Goal: Navigation & Orientation: Find specific page/section

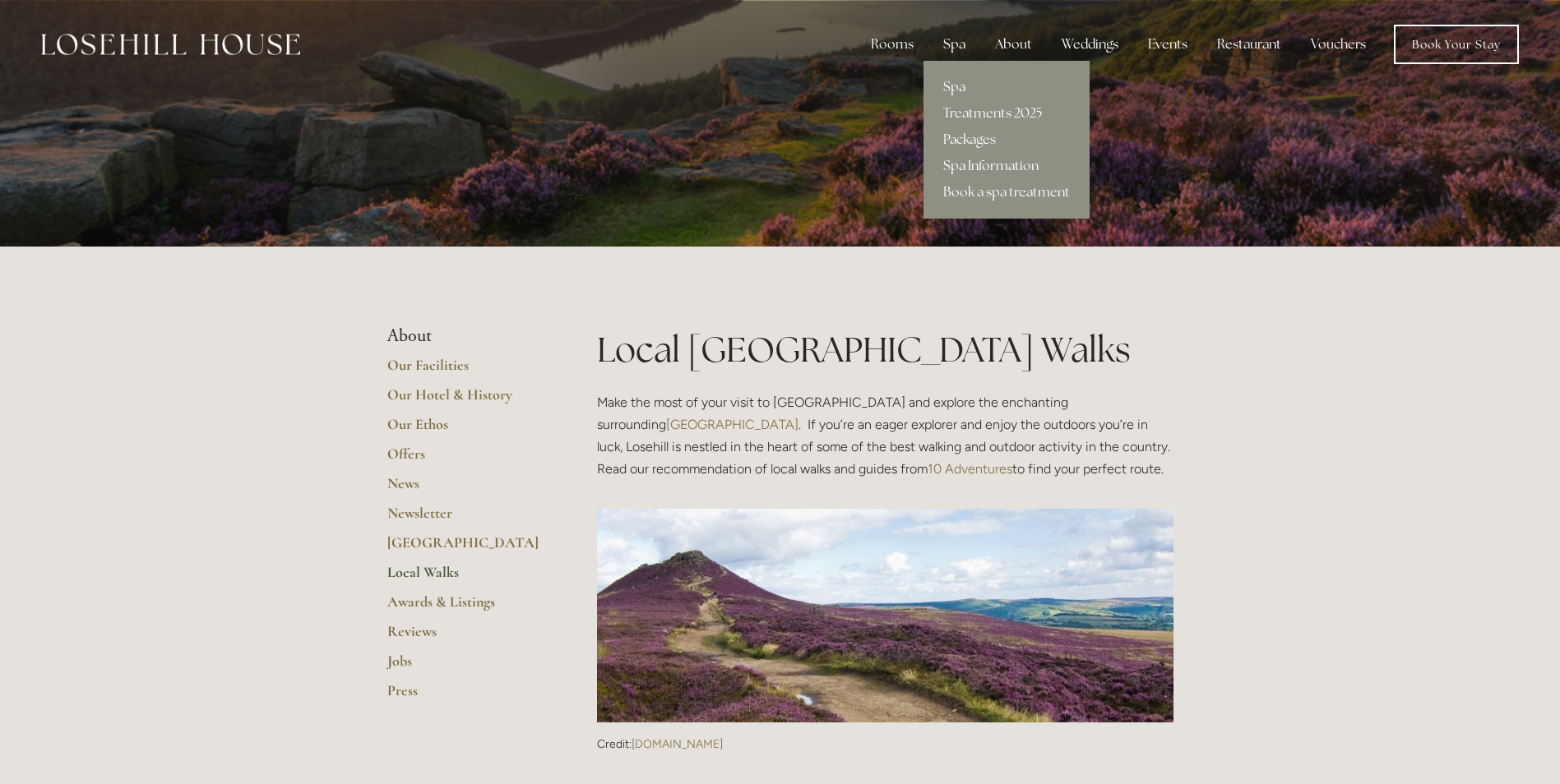
click at [985, 164] on link "Spa Information" at bounding box center [1006, 167] width 166 height 27
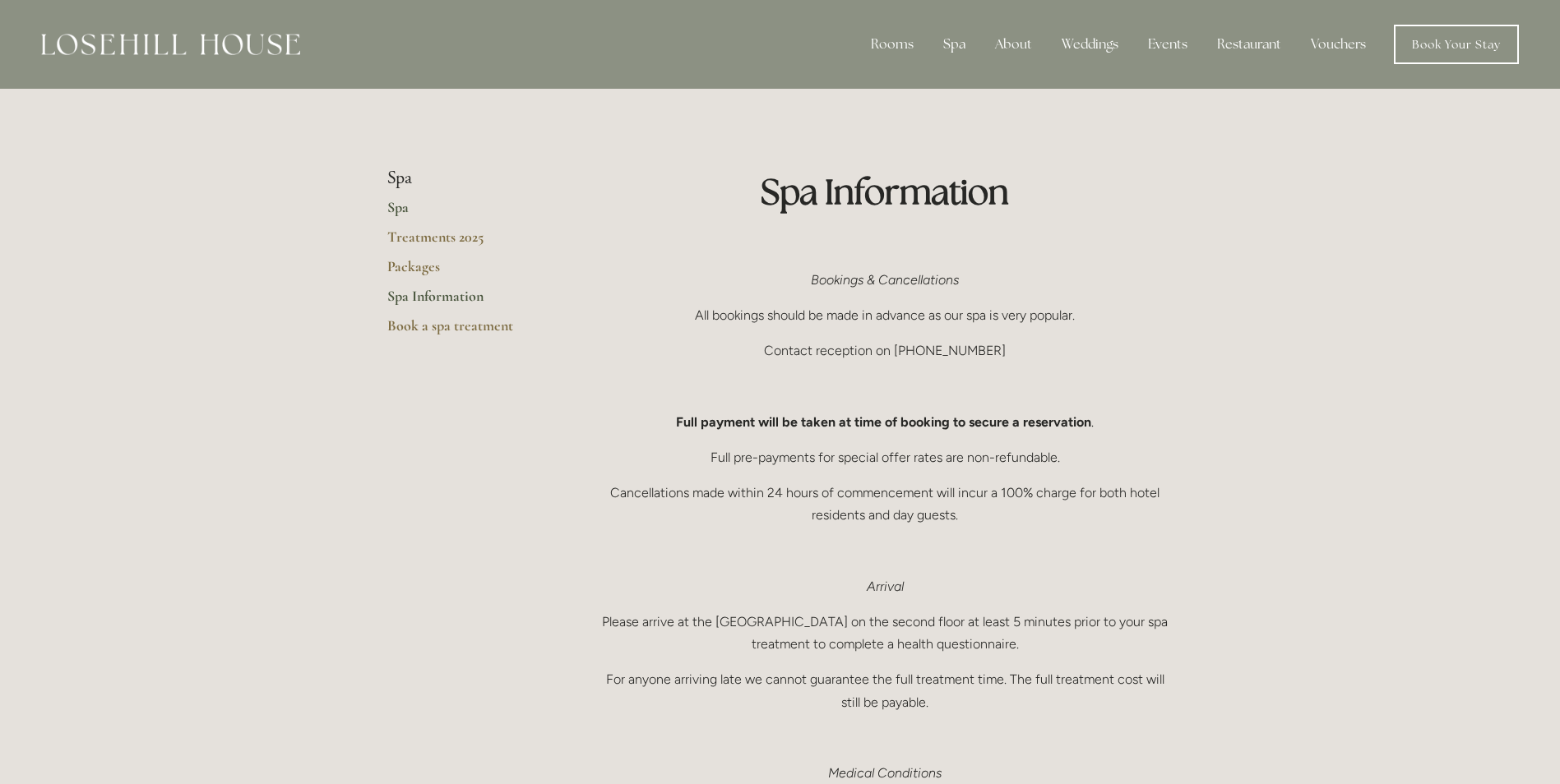
click at [395, 206] on link "Spa" at bounding box center [466, 213] width 157 height 30
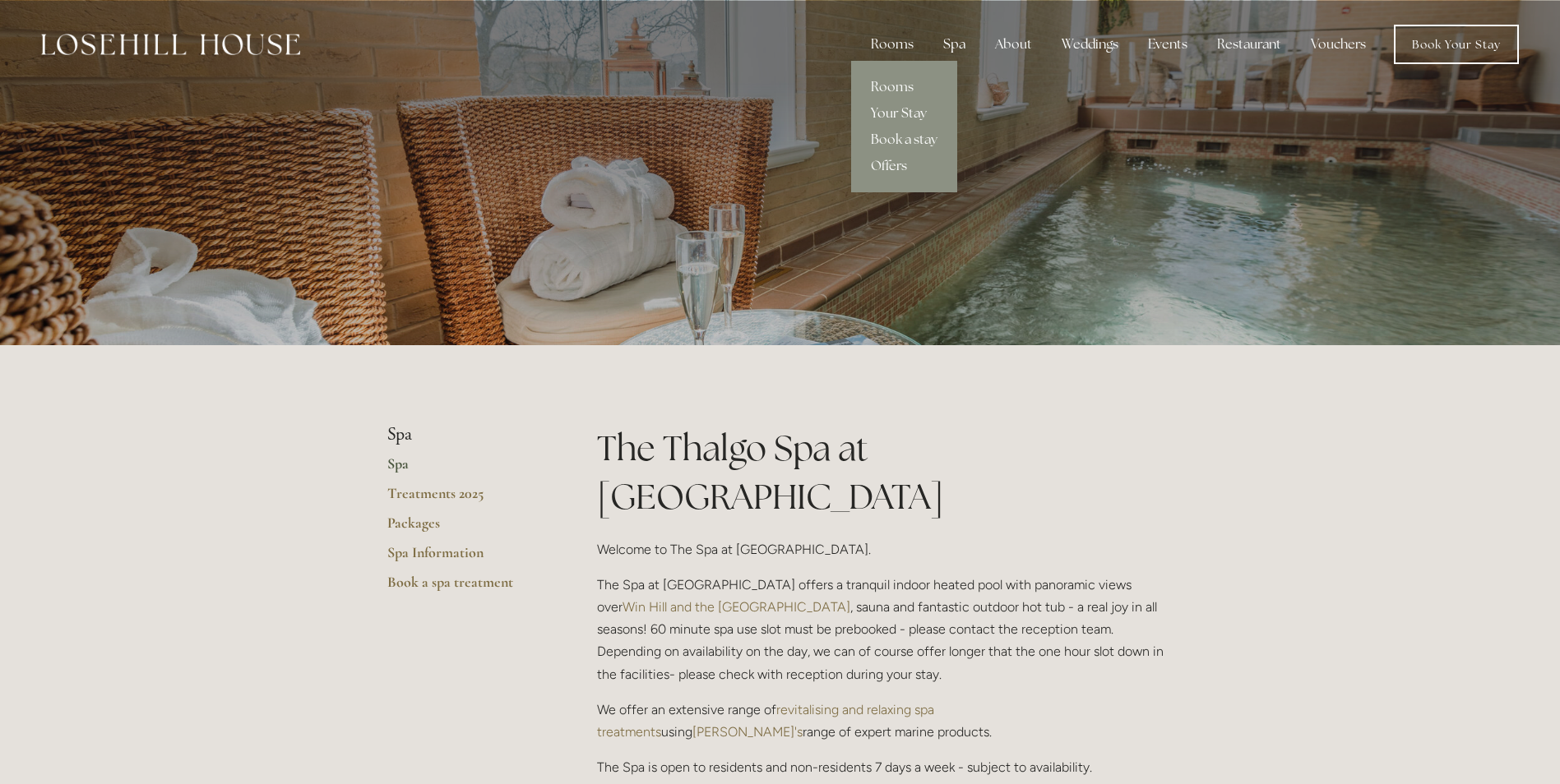
click at [902, 113] on link "Your Stay" at bounding box center [903, 113] width 106 height 27
